Goal: Transaction & Acquisition: Download file/media

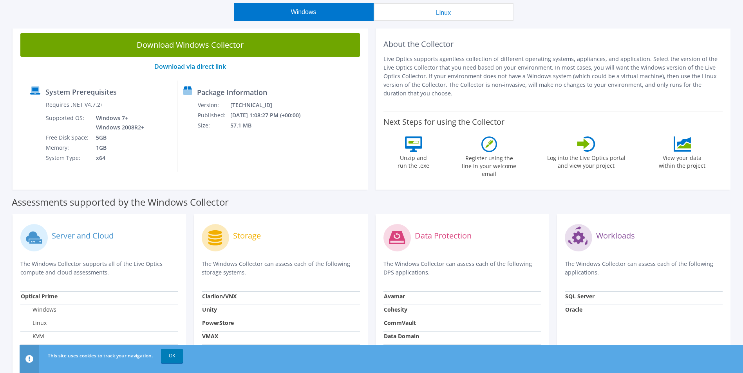
scroll to position [39, 0]
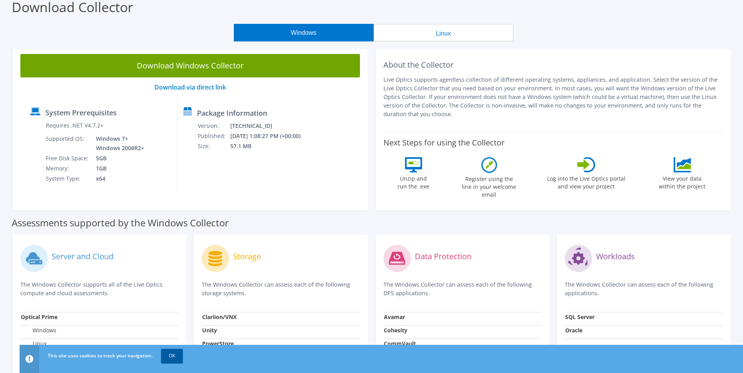
click at [174, 359] on link "OK" at bounding box center [172, 356] width 22 height 14
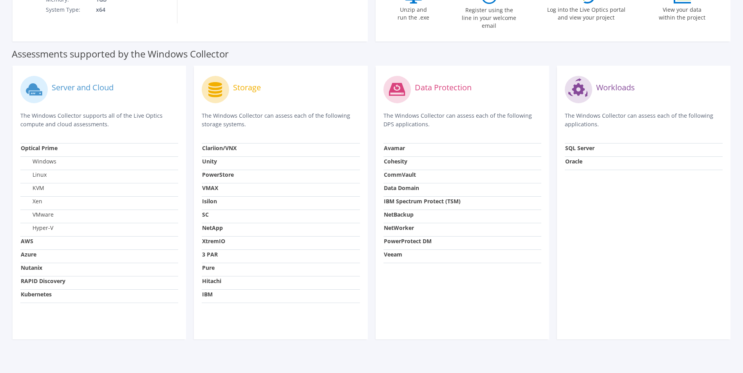
scroll to position [0, 0]
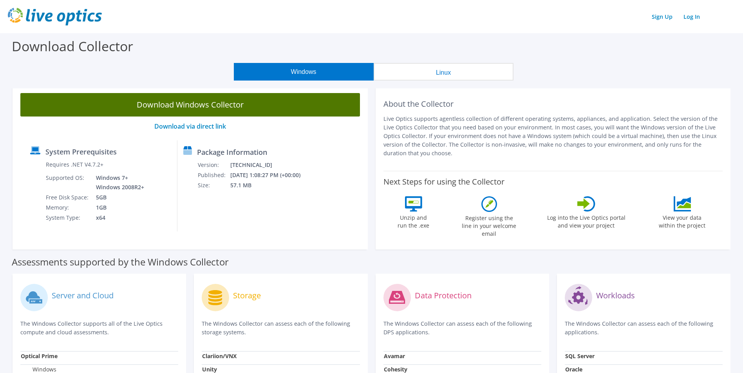
click at [187, 103] on link "Download Windows Collector" at bounding box center [189, 104] width 339 height 23
